Goal: Task Accomplishment & Management: Manage account settings

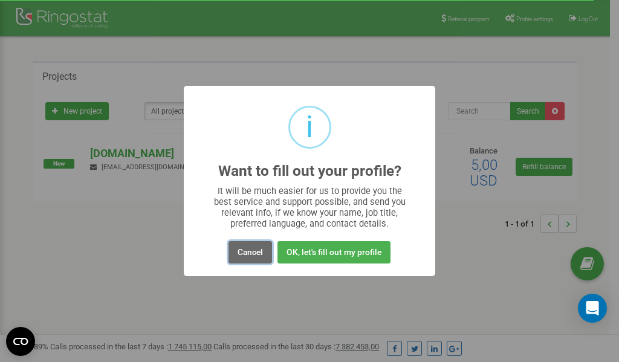
click at [248, 255] on button "Cancel" at bounding box center [251, 252] width 44 height 22
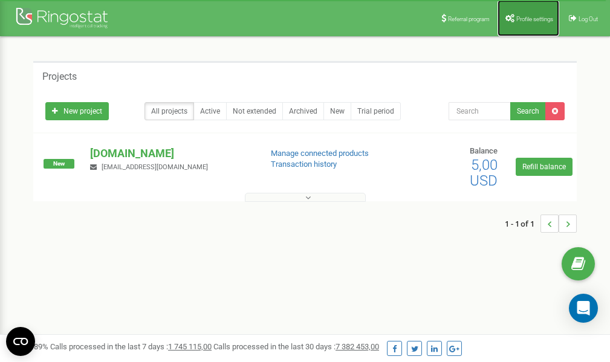
click at [523, 19] on span "Profile settings" at bounding box center [534, 19] width 37 height 7
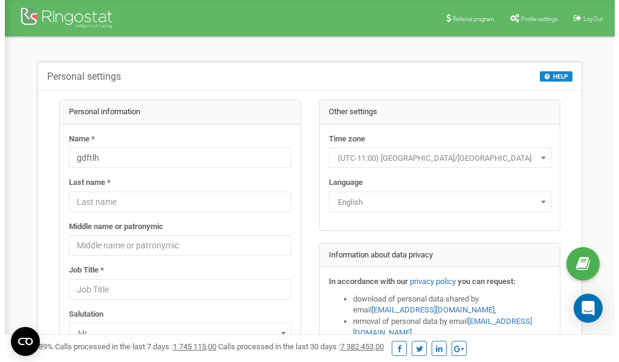
scroll to position [60, 0]
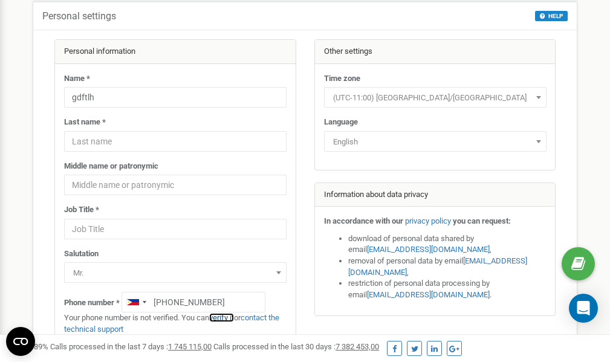
click at [228, 317] on link "verify it" at bounding box center [221, 317] width 25 height 9
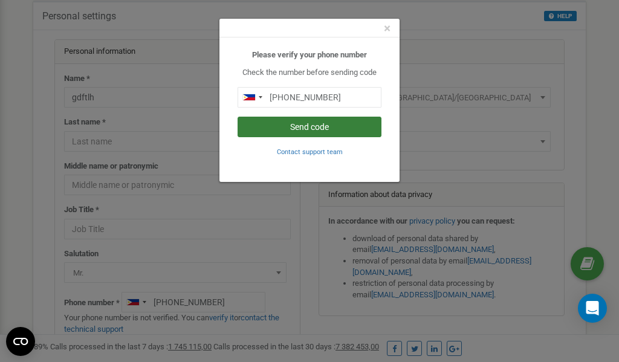
click at [311, 124] on button "Send code" at bounding box center [310, 127] width 144 height 21
